Goal: Task Accomplishment & Management: Use online tool/utility

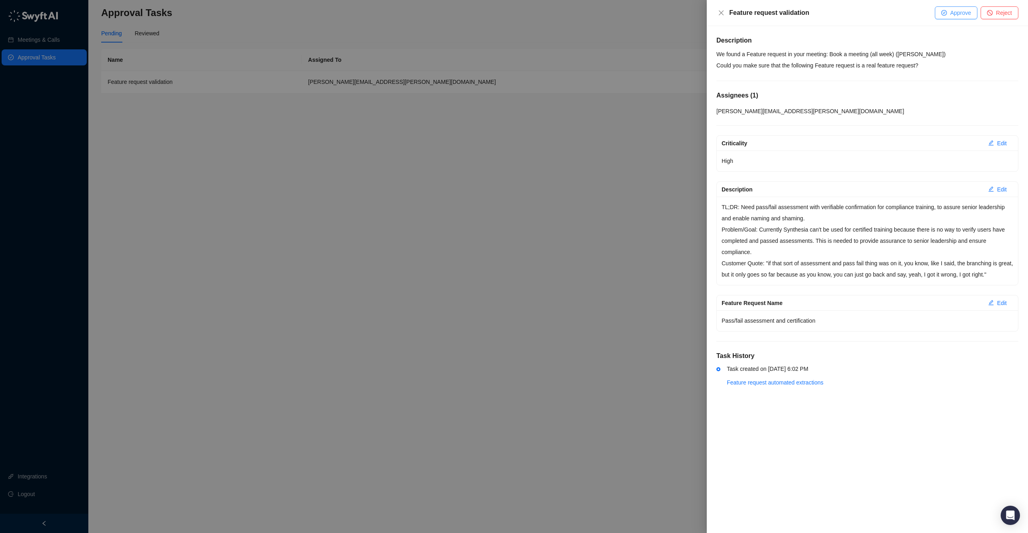
click at [944, 10] on icon "check-circle" at bounding box center [944, 13] width 6 height 6
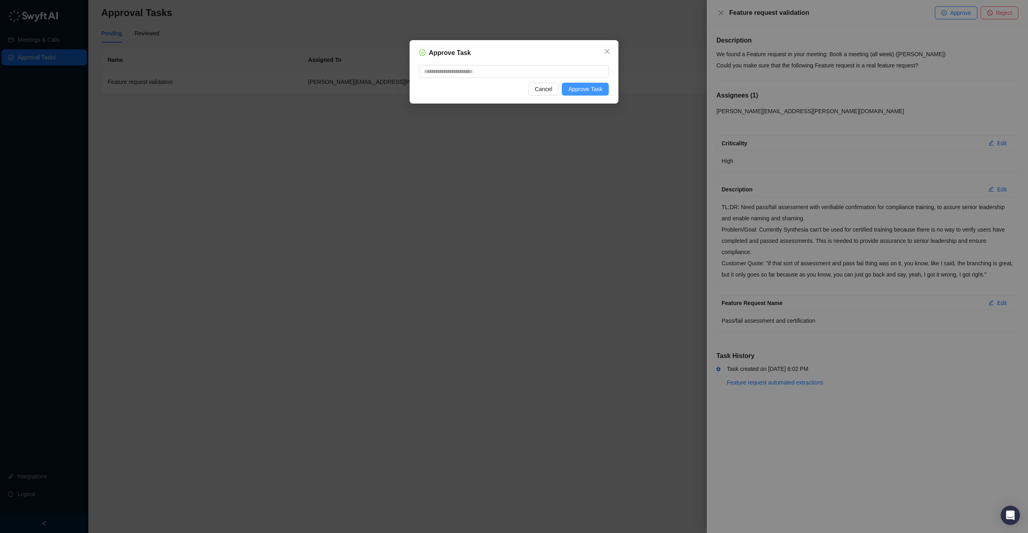
click at [600, 90] on span "Approve Task" at bounding box center [585, 89] width 34 height 9
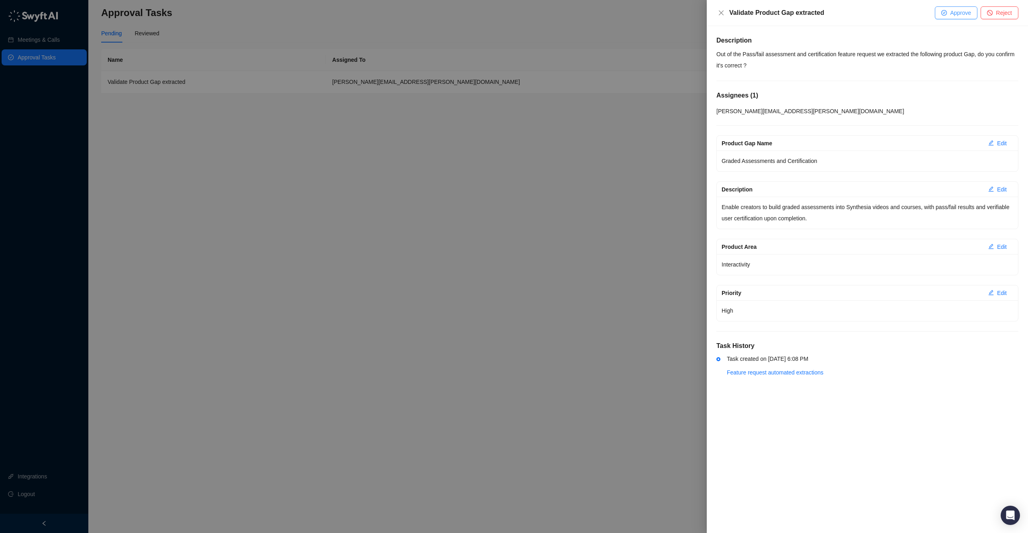
click at [945, 15] on icon "check-circle" at bounding box center [944, 13] width 6 height 6
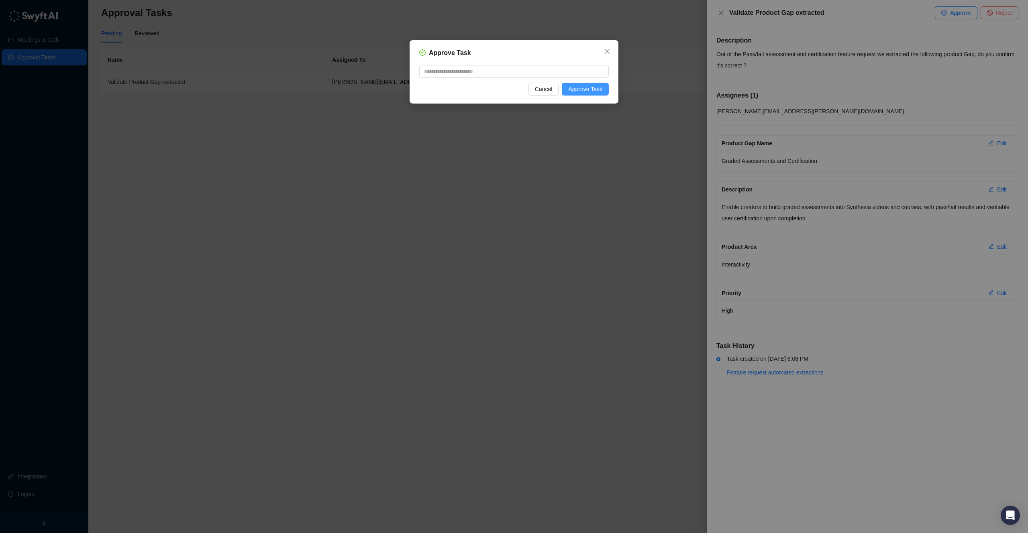
click at [580, 94] on button "Approve Task" at bounding box center [585, 89] width 47 height 13
